Goal: Use online tool/utility

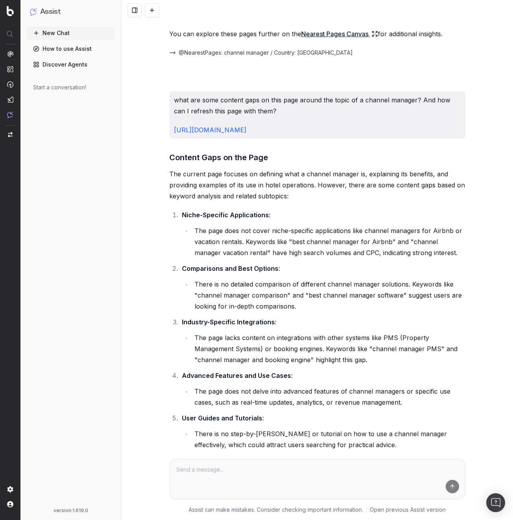
scroll to position [208, 0]
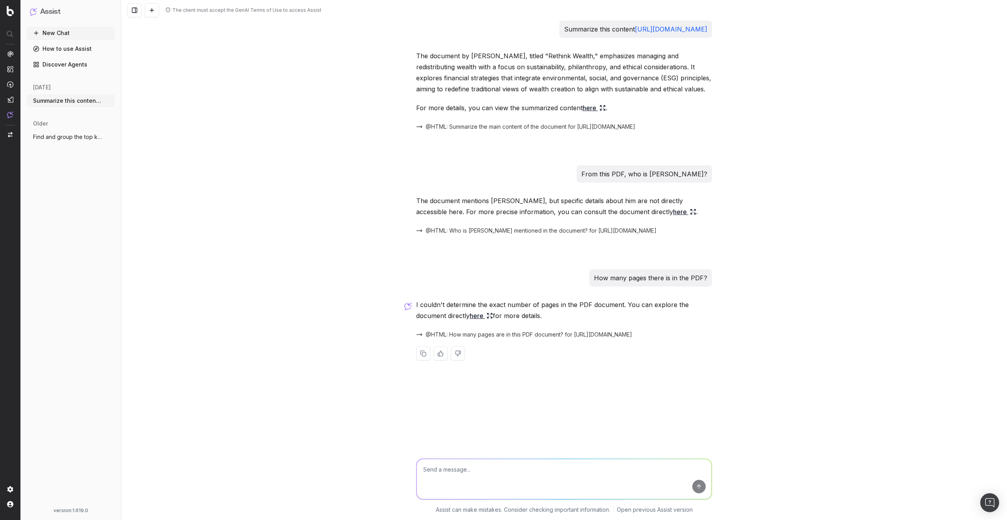
click at [270, 205] on div "The client must accept the GenAI Terms of Use to access Assist Summarize this c…" at bounding box center [564, 260] width 886 height 520
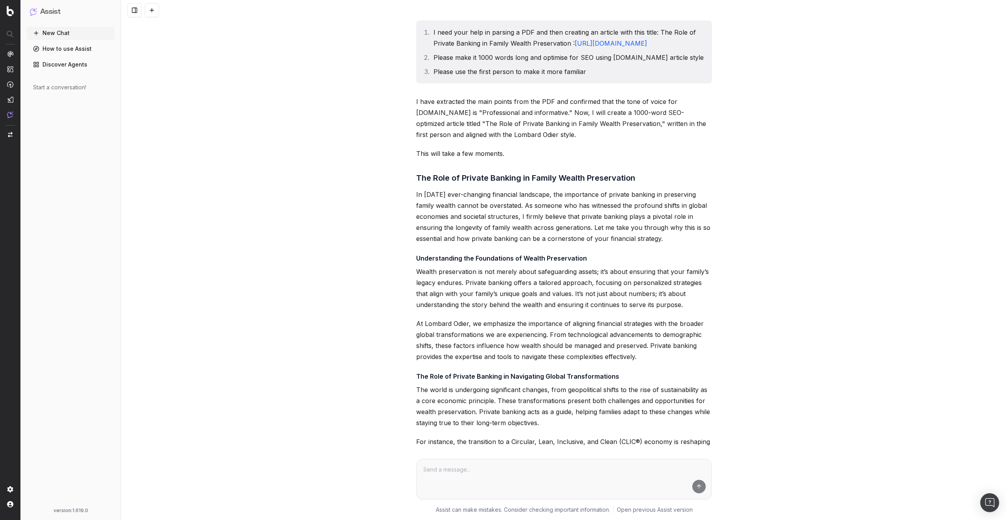
scroll to position [3602, 0]
